Goal: Task Accomplishment & Management: Manage account settings

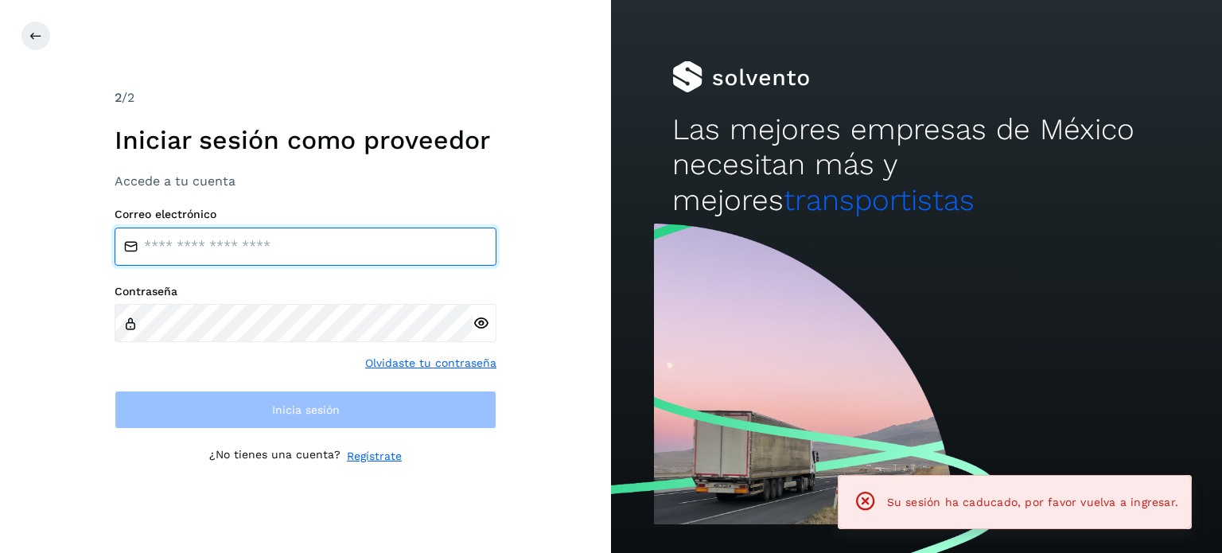
drag, startPoint x: 278, startPoint y: 256, endPoint x: 271, endPoint y: 263, distance: 9.6
click at [274, 255] on input "email" at bounding box center [306, 246] width 382 height 38
type input "**********"
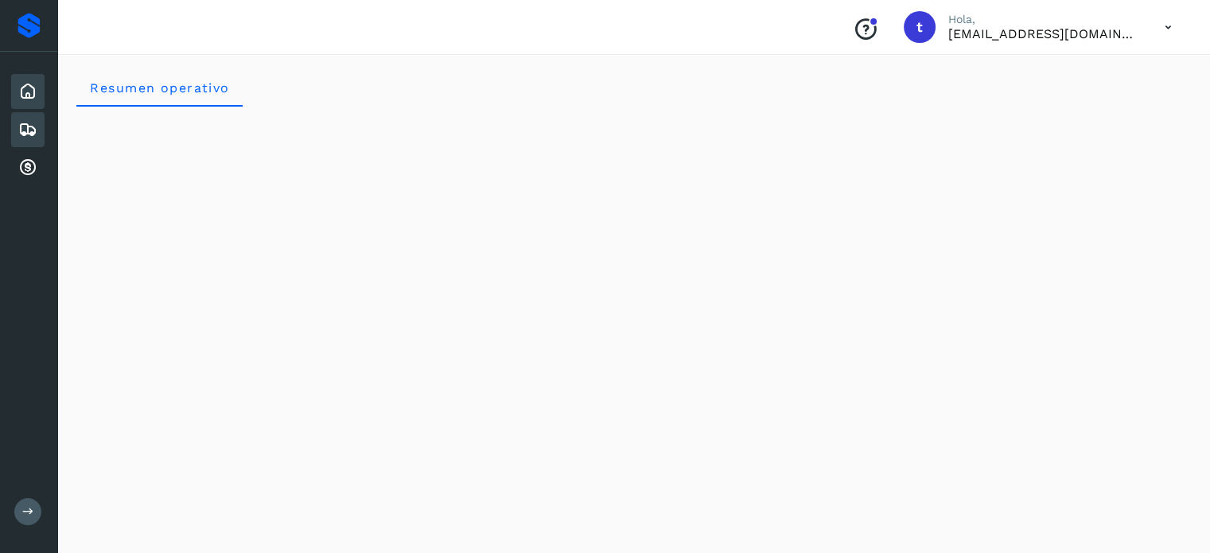
click at [25, 141] on div "Embarques" at bounding box center [27, 129] width 33 height 35
